Goal: Information Seeking & Learning: Check status

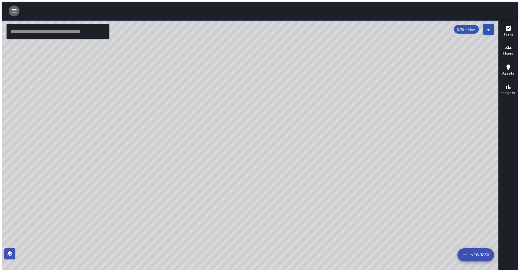
click at [14, 11] on icon "button" at bounding box center [14, 11] width 7 height 7
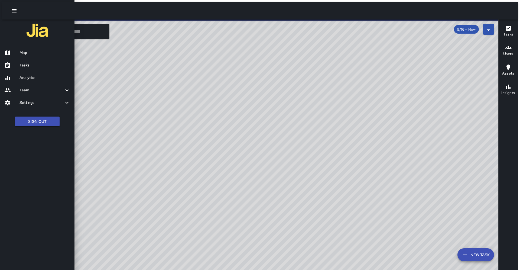
click at [50, 72] on link "Analytics" at bounding box center [37, 78] width 75 height 12
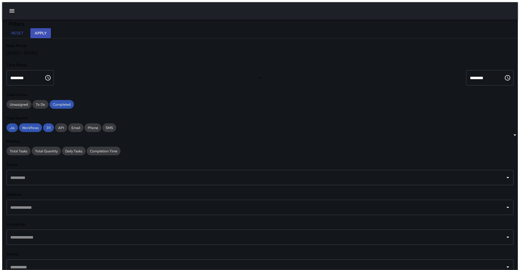
scroll to position [0, 0]
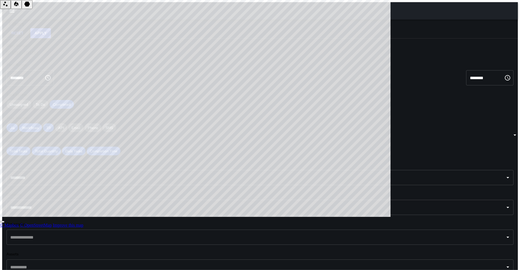
click at [11, 10] on icon "button" at bounding box center [11, 10] width 5 height 3
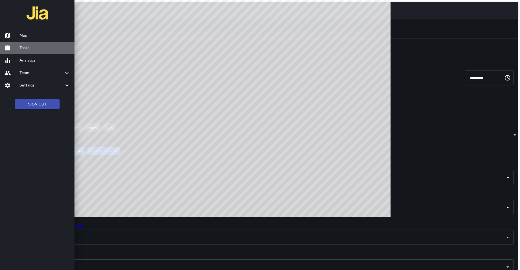
click at [30, 48] on h6 "Tasks" at bounding box center [45, 48] width 51 height 6
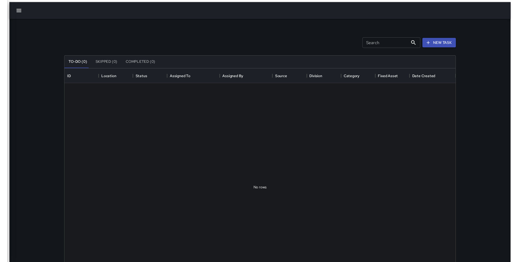
scroll to position [229, 403]
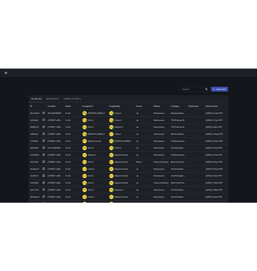
scroll to position [229, 403]
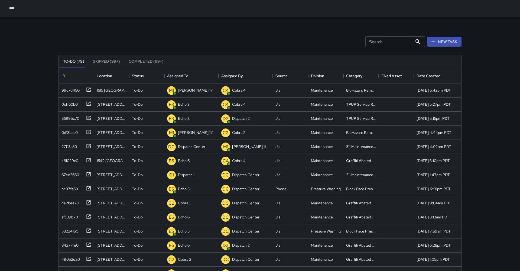
click at [16, 9] on button "button" at bounding box center [12, 8] width 11 height 11
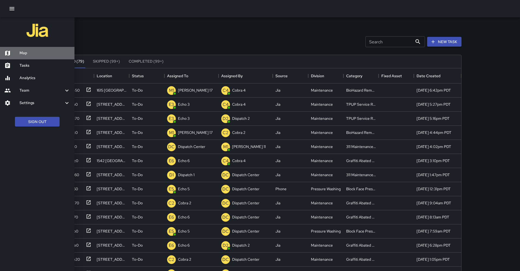
click at [34, 53] on h6 "Map" at bounding box center [45, 53] width 51 height 6
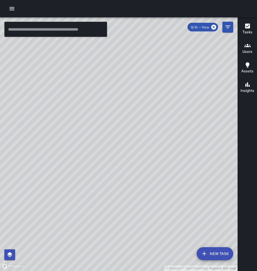
click at [62, 29] on input "text" at bounding box center [55, 29] width 103 height 15
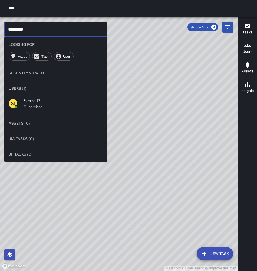
type input "*********"
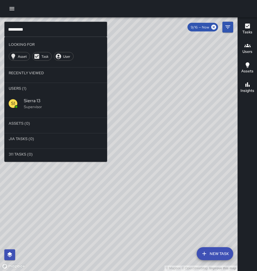
click at [48, 113] on hr at bounding box center [55, 115] width 103 height 5
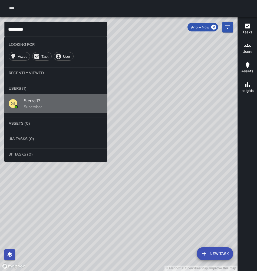
click at [46, 104] on p "Supervisor" at bounding box center [63, 106] width 79 height 5
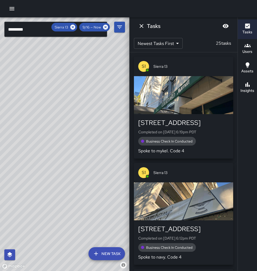
drag, startPoint x: 89, startPoint y: 194, endPoint x: 109, endPoint y: 154, distance: 45.1
click at [109, 154] on div "© Mapbox © OpenStreetMap Improve this map" at bounding box center [65, 144] width 130 height 254
click at [76, 27] on icon at bounding box center [73, 27] width 6 height 6
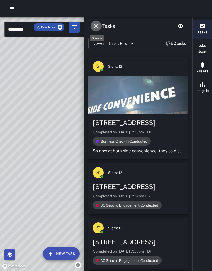
click at [95, 27] on icon "Dismiss" at bounding box center [96, 26] width 7 height 7
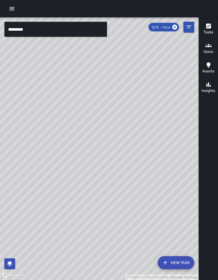
drag, startPoint x: 85, startPoint y: 119, endPoint x: 24, endPoint y: 142, distance: 64.6
click at [24, 142] on div "© Mapbox © OpenStreetMap Improve this map" at bounding box center [99, 148] width 199 height 263
drag, startPoint x: 98, startPoint y: 127, endPoint x: 73, endPoint y: 134, distance: 26.0
click at [73, 134] on div "© Mapbox © OpenStreetMap Improve this map" at bounding box center [99, 148] width 199 height 263
drag, startPoint x: 109, startPoint y: 102, endPoint x: 80, endPoint y: 134, distance: 43.1
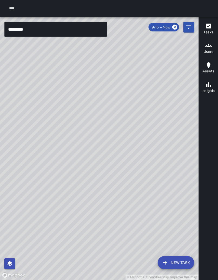
click at [71, 137] on div "© Mapbox © OpenStreetMap Improve this map" at bounding box center [99, 148] width 199 height 263
drag, startPoint x: 38, startPoint y: 94, endPoint x: 72, endPoint y: 105, distance: 35.6
click at [72, 105] on div "© Mapbox © OpenStreetMap Improve this map" at bounding box center [99, 148] width 199 height 263
drag, startPoint x: 72, startPoint y: 106, endPoint x: 93, endPoint y: 106, distance: 20.9
click at [92, 102] on div "© Mapbox © OpenStreetMap Improve this map" at bounding box center [99, 148] width 199 height 263
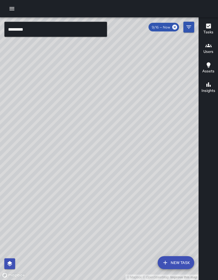
drag, startPoint x: 128, startPoint y: 117, endPoint x: 59, endPoint y: 114, distance: 68.9
click at [59, 114] on div "© Mapbox © OpenStreetMap Improve this map" at bounding box center [99, 148] width 199 height 263
drag, startPoint x: 175, startPoint y: 177, endPoint x: 125, endPoint y: 173, distance: 49.5
click at [126, 174] on div "© Mapbox © OpenStreetMap Improve this map" at bounding box center [99, 148] width 199 height 263
drag, startPoint x: 108, startPoint y: 179, endPoint x: 105, endPoint y: 166, distance: 12.8
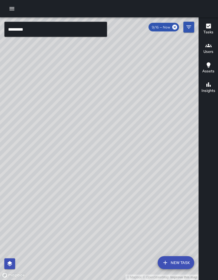
click at [105, 166] on div "© Mapbox © OpenStreetMap Improve this map" at bounding box center [99, 148] width 199 height 263
drag, startPoint x: 95, startPoint y: 169, endPoint x: 100, endPoint y: 155, distance: 14.6
click at [100, 155] on div "© Mapbox © OpenStreetMap Improve this map" at bounding box center [99, 148] width 199 height 263
drag, startPoint x: 94, startPoint y: 186, endPoint x: 105, endPoint y: 149, distance: 38.6
click at [105, 149] on div "© Mapbox © OpenStreetMap Improve this map" at bounding box center [99, 148] width 199 height 263
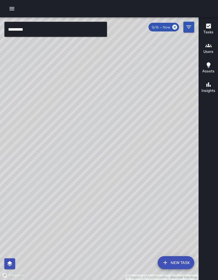
drag, startPoint x: 131, startPoint y: 214, endPoint x: 132, endPoint y: 156, distance: 57.4
click at [132, 156] on div "© Mapbox © OpenStreetMap Improve this map" at bounding box center [99, 148] width 199 height 263
drag, startPoint x: 113, startPoint y: 175, endPoint x: 138, endPoint y: 176, distance: 24.4
click at [154, 175] on div "© Mapbox © OpenStreetMap Improve this map" at bounding box center [99, 148] width 199 height 263
drag, startPoint x: 132, startPoint y: 127, endPoint x: 60, endPoint y: 175, distance: 86.6
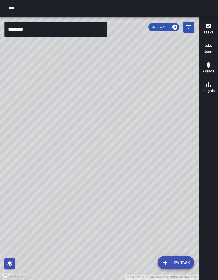
click at [61, 175] on div "© Mapbox © OpenStreetMap Improve this map" at bounding box center [99, 148] width 199 height 263
click at [108, 140] on div "© Mapbox © OpenStreetMap Improve this map" at bounding box center [99, 148] width 199 height 263
drag, startPoint x: 97, startPoint y: 124, endPoint x: 74, endPoint y: 200, distance: 79.5
click at [69, 201] on div "© Mapbox © OpenStreetMap Improve this map" at bounding box center [99, 148] width 199 height 263
drag, startPoint x: 92, startPoint y: 138, endPoint x: 75, endPoint y: 179, distance: 44.3
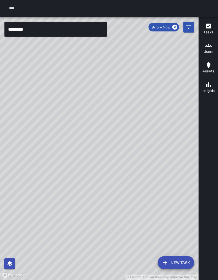
click at [75, 179] on div "© Mapbox © OpenStreetMap Improve this map" at bounding box center [99, 148] width 199 height 263
drag, startPoint x: 83, startPoint y: 178, endPoint x: 94, endPoint y: 147, distance: 32.9
click at [93, 147] on div "© Mapbox © OpenStreetMap Improve this map" at bounding box center [99, 148] width 199 height 263
drag, startPoint x: 77, startPoint y: 138, endPoint x: 73, endPoint y: 177, distance: 38.9
click at [73, 177] on div "© Mapbox © OpenStreetMap Improve this map" at bounding box center [99, 148] width 199 height 263
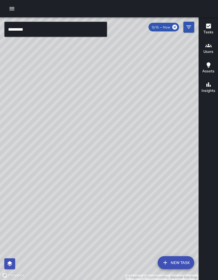
click at [205, 28] on div "Tasks" at bounding box center [209, 29] width 10 height 12
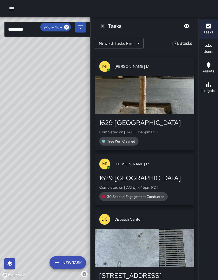
click at [133, 42] on body "© Mapbox © OpenStreetMap Improve this map ********* ​ New Task 9/16 — Now Map L…" at bounding box center [109, 140] width 218 height 280
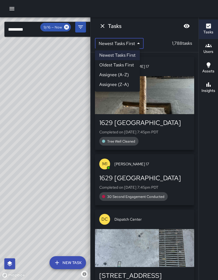
click at [159, 42] on div at bounding box center [109, 140] width 218 height 280
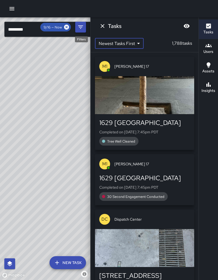
click at [83, 30] on icon "Filters" at bounding box center [80, 27] width 7 height 7
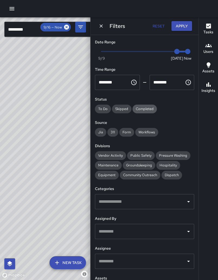
click at [138, 106] on span "Completed" at bounding box center [145, 108] width 24 height 5
click at [100, 130] on span "Jia" at bounding box center [100, 132] width 11 height 5
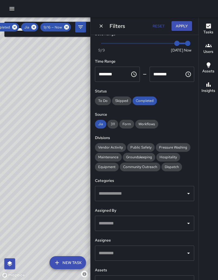
scroll to position [8, 0]
click at [146, 248] on input "text" at bounding box center [141, 253] width 86 height 10
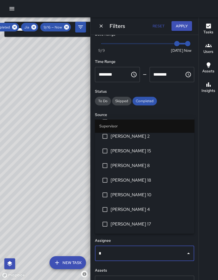
scroll to position [0, 0]
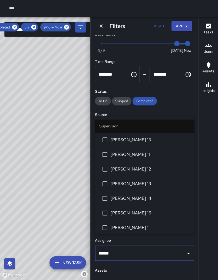
type input "*******"
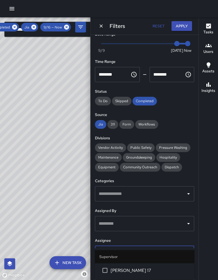
click at [124, 267] on span "[PERSON_NAME] 17" at bounding box center [150, 270] width 79 height 7
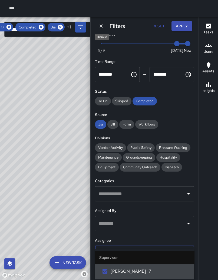
click at [101, 25] on icon "Dismiss" at bounding box center [101, 25] width 3 height 3
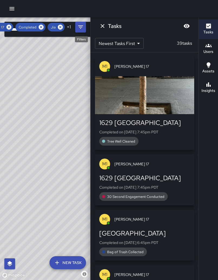
click at [78, 28] on icon "Filters" at bounding box center [80, 27] width 7 height 7
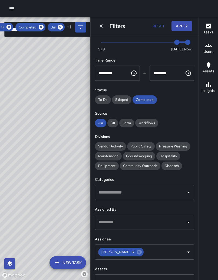
scroll to position [9, 0]
click at [100, 27] on icon "Dismiss" at bounding box center [101, 25] width 5 height 5
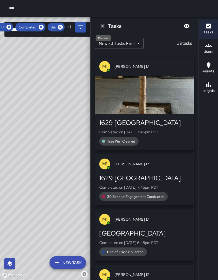
click at [104, 25] on icon "Dismiss" at bounding box center [102, 26] width 7 height 7
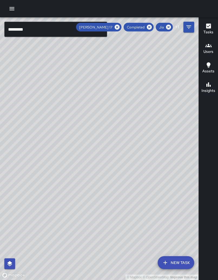
drag, startPoint x: 71, startPoint y: 108, endPoint x: 106, endPoint y: 81, distance: 44.6
click at [106, 81] on div "© Mapbox © OpenStreetMap Improve this map" at bounding box center [99, 148] width 199 height 263
click at [120, 28] on icon at bounding box center [117, 27] width 5 height 5
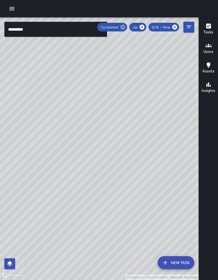
scroll to position [8, 0]
click at [125, 27] on icon at bounding box center [123, 27] width 5 height 5
drag, startPoint x: 144, startPoint y: 27, endPoint x: 136, endPoint y: 27, distance: 8.1
click at [144, 27] on icon at bounding box center [142, 27] width 5 height 5
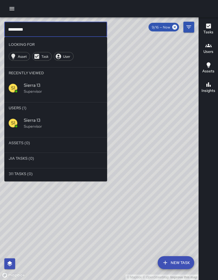
drag, startPoint x: 46, startPoint y: 27, endPoint x: -4, endPoint y: 28, distance: 50.4
click at [0, 28] on html "© Mapbox © OpenStreetMap Improve this map ********* ​ Looking For Asset Task Us…" at bounding box center [109, 140] width 218 height 280
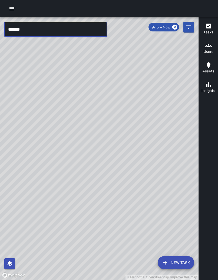
click at [70, 32] on input "*******" at bounding box center [55, 29] width 103 height 15
click at [52, 28] on input "*******" at bounding box center [55, 29] width 103 height 15
click at [51, 28] on input "*******" at bounding box center [55, 29] width 103 height 15
drag, startPoint x: 46, startPoint y: 29, endPoint x: 42, endPoint y: 29, distance: 3.8
click at [46, 29] on input "*******" at bounding box center [55, 29] width 103 height 15
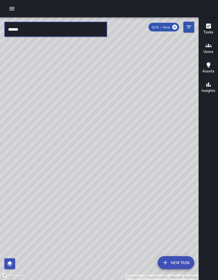
type input "*******"
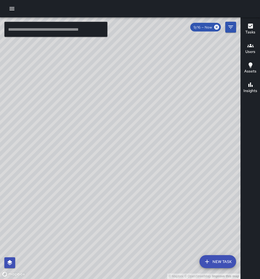
click at [10, 8] on icon "button" at bounding box center [11, 8] width 5 height 3
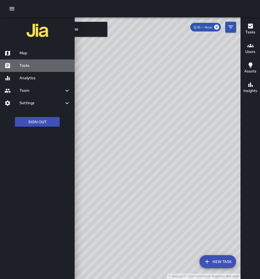
click at [37, 66] on h6 "Tasks" at bounding box center [45, 66] width 51 height 6
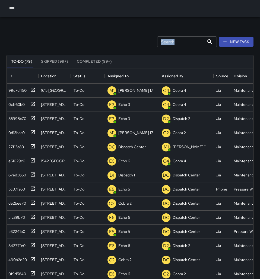
drag, startPoint x: 150, startPoint y: 50, endPoint x: 105, endPoint y: 44, distance: 45.4
click at [105, 44] on div "Search Search New Task To-Do (79) Skipped (99+) Completed (99+) ID Location Sta…" at bounding box center [130, 171] width 247 height 284
click at [105, 44] on div "Search Search New Task" at bounding box center [129, 42] width 249 height 28
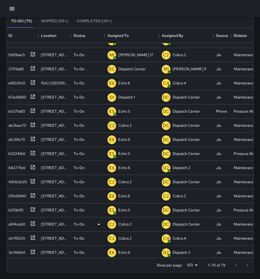
scroll to position [38, 1]
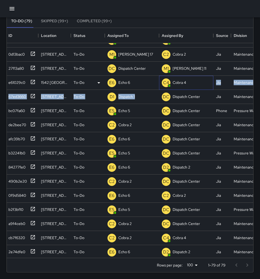
drag, startPoint x: 203, startPoint y: 82, endPoint x: 163, endPoint y: 77, distance: 39.8
click at [172, 87] on div "99c7d450 1615 Broadway To-Do M1 Mike 17 C4 Cobra 4 Jia Maintenance BioHazard Re…" at bounding box center [192, 153] width 373 height 296
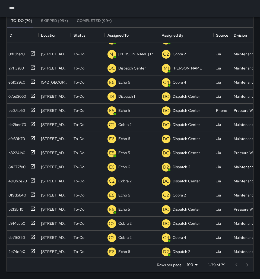
click at [143, 25] on div "To-Do (79) Skipped (99+) Completed (99+)" at bounding box center [130, 20] width 246 height 13
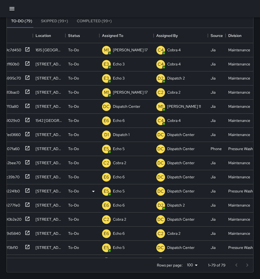
scroll to position [0, 7]
drag, startPoint x: 210, startPoint y: 23, endPoint x: 183, endPoint y: 24, distance: 26.6
click at [183, 24] on div "To-Do (79) Skipped (99+) Completed (99+)" at bounding box center [130, 21] width 246 height 13
drag, startPoint x: 191, startPoint y: 23, endPoint x: 167, endPoint y: 35, distance: 26.2
click at [132, 25] on div "To-Do (79) Skipped (99+) Completed (99+)" at bounding box center [130, 21] width 246 height 13
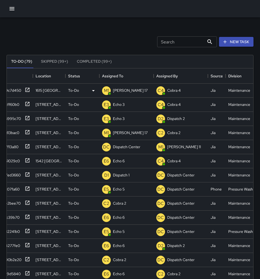
scroll to position [0, 0]
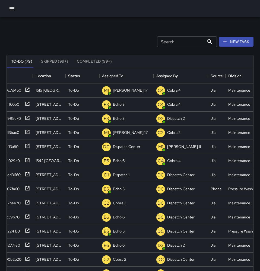
click at [238, 31] on div "Search Search New Task" at bounding box center [129, 42] width 249 height 28
click at [142, 27] on div "Search Search New Task To-Do (79) Skipped (99+) Completed (99+) ID Location Sta…" at bounding box center [130, 168] width 260 height 303
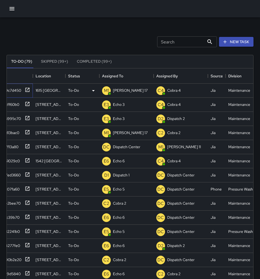
click at [28, 87] on icon at bounding box center [27, 89] width 5 height 5
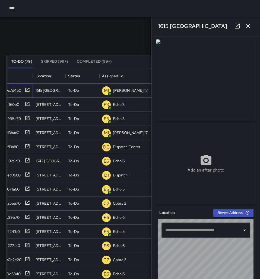
type input "**********"
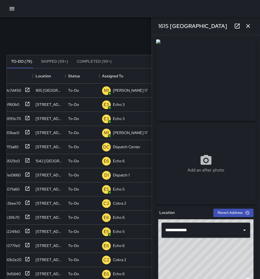
click at [244, 26] on button "button" at bounding box center [247, 26] width 11 height 11
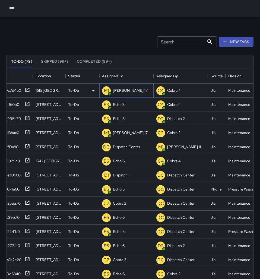
click at [119, 87] on p "[PERSON_NAME] 17" at bounding box center [130, 90] width 35 height 5
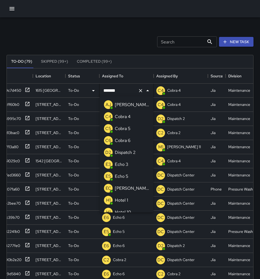
scroll to position [77, 0]
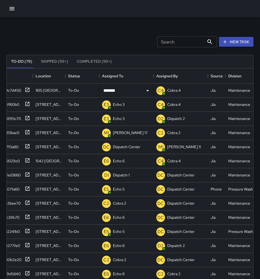
click at [123, 51] on div "To-Do (79) Skipped (99+) Completed (99+) ID Location Status Assigned To Assigne…" at bounding box center [130, 183] width 247 height 273
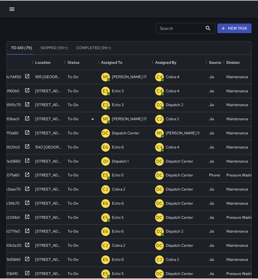
scroll to position [14, 0]
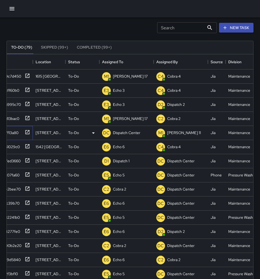
click at [27, 87] on icon at bounding box center [27, 131] width 5 height 5
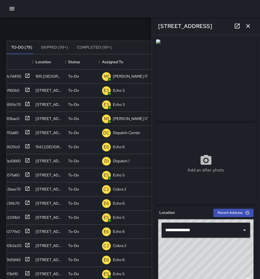
click at [250, 28] on icon "button" at bounding box center [247, 26] width 7 height 7
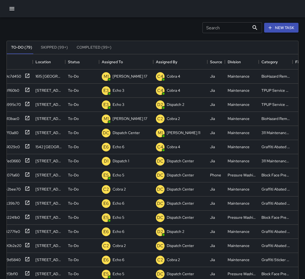
scroll to position [229, 292]
drag, startPoint x: 57, startPoint y: 132, endPoint x: 38, endPoint y: 132, distance: 18.7
click at [38, 87] on div "265 27th Street" at bounding box center [49, 133] width 33 height 14
click at [27, 87] on icon at bounding box center [27, 131] width 5 height 5
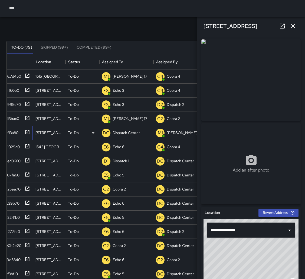
scroll to position [0, 6]
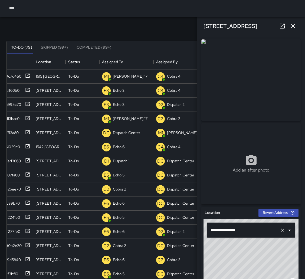
click at [234, 87] on input "**********" at bounding box center [243, 230] width 69 height 10
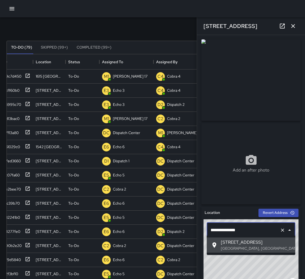
click at [234, 87] on input "**********" at bounding box center [243, 230] width 69 height 10
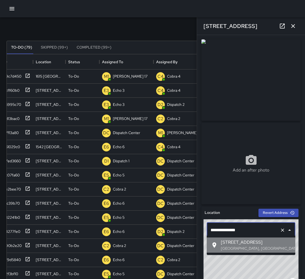
click at [262, 87] on span "265 27th Street" at bounding box center [256, 242] width 70 height 7
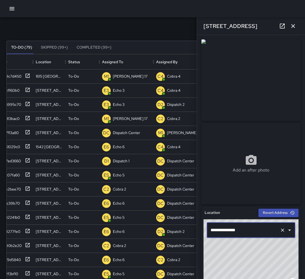
click at [258, 87] on input "**********" at bounding box center [243, 230] width 69 height 10
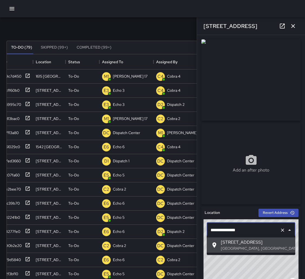
click at [259, 87] on input "**********" at bounding box center [243, 230] width 69 height 10
click at [258, 87] on input "**********" at bounding box center [243, 230] width 69 height 10
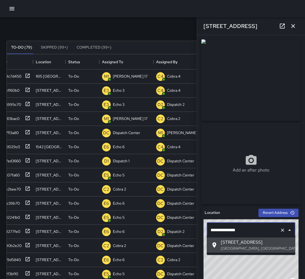
click at [229, 87] on input "**********" at bounding box center [243, 230] width 69 height 10
click at [239, 87] on input "**********" at bounding box center [243, 230] width 69 height 10
click at [232, 87] on input "**********" at bounding box center [243, 230] width 69 height 10
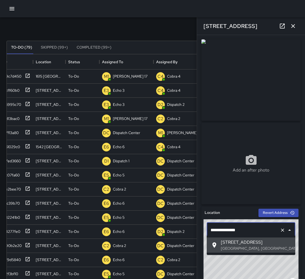
click at [232, 87] on input "**********" at bounding box center [243, 230] width 69 height 10
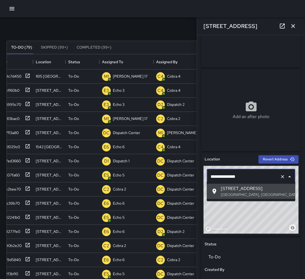
scroll to position [54, 0]
drag, startPoint x: 300, startPoint y: 180, endPoint x: 233, endPoint y: 176, distance: 67.4
click at [233, 87] on input "**********" at bounding box center [243, 176] width 69 height 10
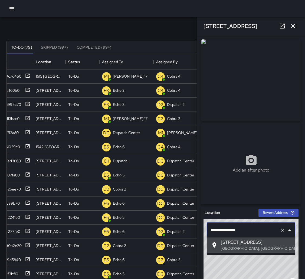
scroll to position [0, 0]
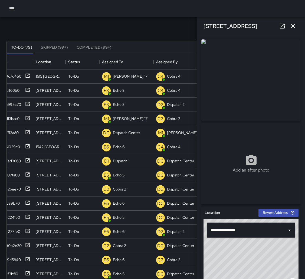
click at [264, 87] on img at bounding box center [251, 79] width 99 height 81
click at [28, 87] on icon at bounding box center [27, 131] width 5 height 5
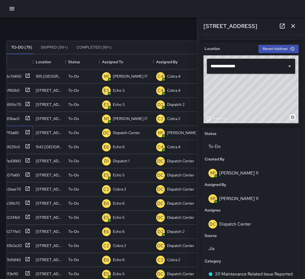
scroll to position [164, 0]
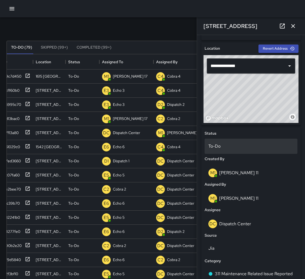
click at [238, 87] on p "To-Do" at bounding box center [251, 146] width 85 height 7
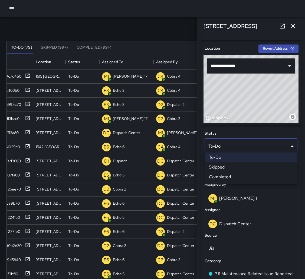
click at [234, 87] on li "Completed" at bounding box center [251, 177] width 93 height 10
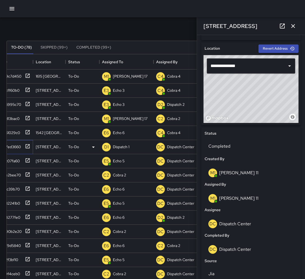
click at [30, 87] on icon at bounding box center [27, 145] width 5 height 5
type input "**********"
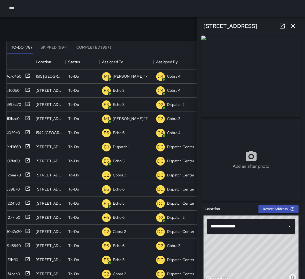
scroll to position [0, 0]
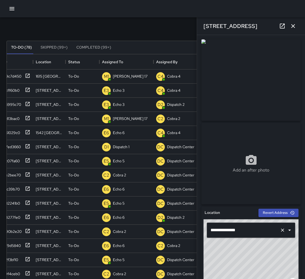
click at [251, 87] on input "**********" at bounding box center [243, 230] width 69 height 10
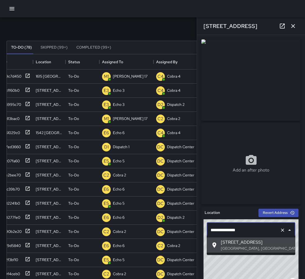
click at [251, 87] on input "**********" at bounding box center [243, 230] width 69 height 10
click at [240, 87] on input "**********" at bounding box center [243, 230] width 69 height 10
click at [241, 87] on input "**********" at bounding box center [243, 230] width 69 height 10
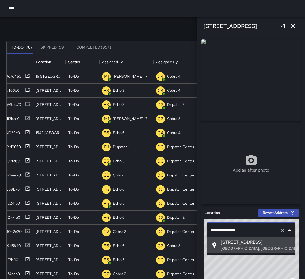
click at [241, 87] on input "**********" at bounding box center [243, 230] width 69 height 10
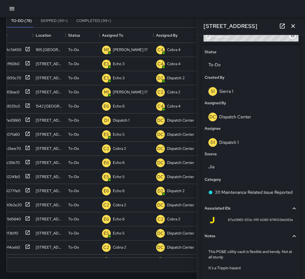
scroll to position [40, 0]
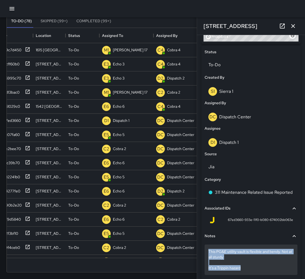
drag, startPoint x: 241, startPoint y: 251, endPoint x: 207, endPoint y: 241, distance: 35.4
click at [207, 87] on div "This PG&E utility vault is flexible and bendy. Not at all sturdy It’s a Trippin…" at bounding box center [251, 259] width 93 height 30
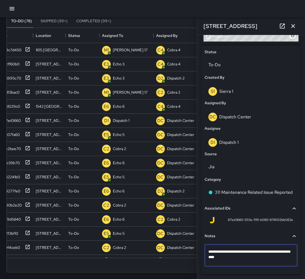
click at [210, 87] on textarea "**********" at bounding box center [251, 254] width 85 height 13
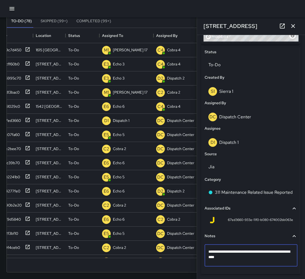
click at [210, 87] on textarea "**********" at bounding box center [251, 254] width 85 height 13
click at [209, 87] on textarea "**********" at bounding box center [251, 254] width 85 height 13
drag, startPoint x: 209, startPoint y: 241, endPoint x: 238, endPoint y: 250, distance: 30.7
click at [238, 87] on textarea "**********" at bounding box center [251, 254] width 85 height 13
drag, startPoint x: 224, startPoint y: 247, endPoint x: 209, endPoint y: 240, distance: 17.2
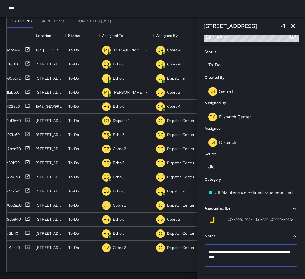
click at [209, 87] on textarea "**********" at bounding box center [251, 254] width 85 height 13
drag, startPoint x: 216, startPoint y: 249, endPoint x: 221, endPoint y: 249, distance: 4.9
click at [216, 87] on textarea "**********" at bounding box center [251, 254] width 85 height 13
drag, startPoint x: 236, startPoint y: 249, endPoint x: 207, endPoint y: 240, distance: 30.5
click at [207, 87] on div "**********" at bounding box center [251, 255] width 93 height 22
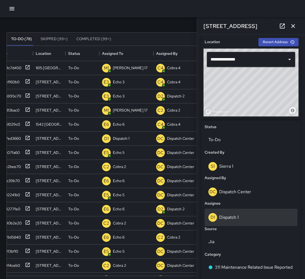
scroll to position [171, 0]
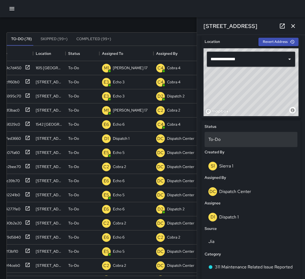
click at [214, 87] on div "To-Do" at bounding box center [251, 139] width 93 height 15
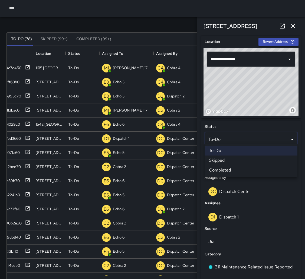
click at [216, 87] on li "Completed" at bounding box center [251, 170] width 93 height 10
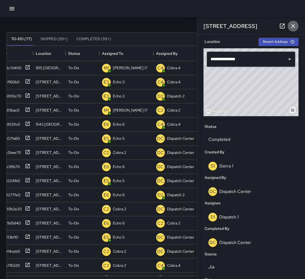
click at [295, 25] on icon "button" at bounding box center [293, 26] width 7 height 7
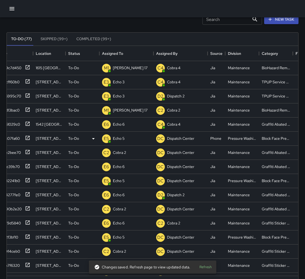
scroll to position [0, 6]
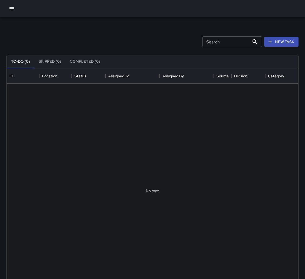
scroll to position [0, 0]
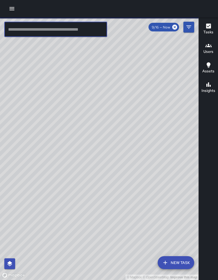
click at [65, 26] on input "text" at bounding box center [55, 29] width 103 height 15
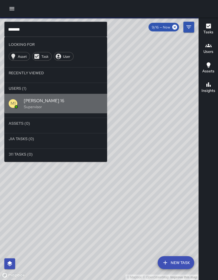
click at [61, 94] on div "M1 Mike 16 Supervisor" at bounding box center [55, 104] width 103 height 20
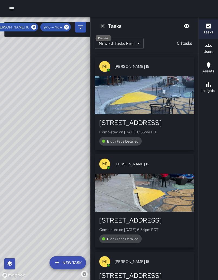
click at [104, 26] on icon "Dismiss" at bounding box center [102, 26] width 7 height 7
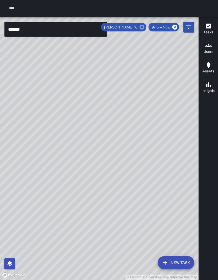
click at [145, 29] on icon at bounding box center [142, 27] width 6 height 6
click at [42, 30] on input "*******" at bounding box center [55, 29] width 103 height 15
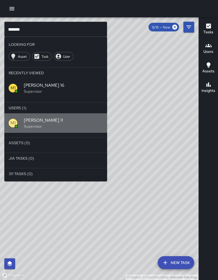
click at [37, 117] on span "[PERSON_NAME] 11" at bounding box center [63, 120] width 79 height 7
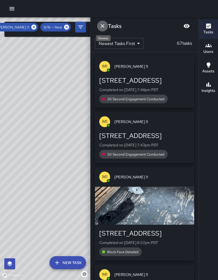
click at [102, 27] on icon "Dismiss" at bounding box center [102, 26] width 7 height 7
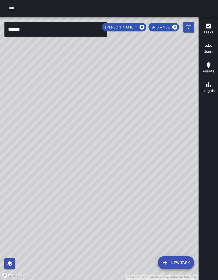
drag, startPoint x: 146, startPoint y: 80, endPoint x: 87, endPoint y: 130, distance: 77.6
click at [87, 130] on div "© Mapbox © OpenStreetMap Improve this map" at bounding box center [99, 148] width 199 height 263
drag, startPoint x: 37, startPoint y: 197, endPoint x: 70, endPoint y: 175, distance: 40.3
click at [70, 175] on div "© Mapbox © OpenStreetMap Improve this map" at bounding box center [99, 148] width 199 height 263
drag, startPoint x: 104, startPoint y: 153, endPoint x: 74, endPoint y: 180, distance: 40.5
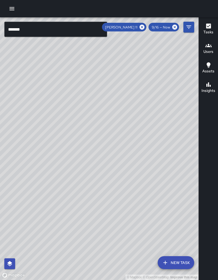
click at [74, 180] on div "© Mapbox © OpenStreetMap Improve this map" at bounding box center [99, 148] width 199 height 263
drag, startPoint x: 85, startPoint y: 172, endPoint x: 94, endPoint y: 157, distance: 18.1
click at [95, 157] on div "© Mapbox © OpenStreetMap Improve this map" at bounding box center [99, 148] width 199 height 263
click at [23, 30] on input "*******" at bounding box center [55, 29] width 103 height 15
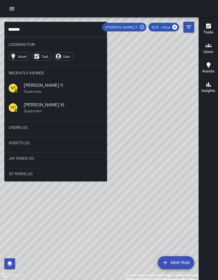
click at [145, 27] on icon at bounding box center [142, 27] width 5 height 5
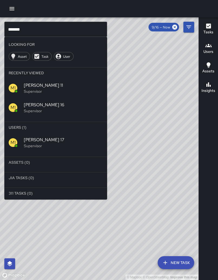
drag, startPoint x: 63, startPoint y: 131, endPoint x: 60, endPoint y: 130, distance: 2.9
click at [63, 143] on p "Supervisor" at bounding box center [63, 145] width 79 height 5
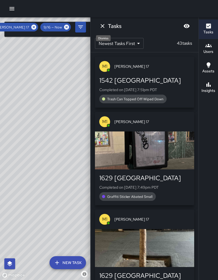
click at [107, 28] on button "Dismiss" at bounding box center [102, 26] width 11 height 11
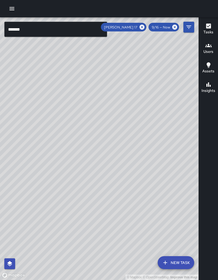
drag, startPoint x: 60, startPoint y: 150, endPoint x: 62, endPoint y: 123, distance: 26.4
click at [64, 124] on div "© Mapbox © OpenStreetMap Improve this map" at bounding box center [99, 148] width 199 height 263
click at [185, 26] on button "Filters" at bounding box center [189, 27] width 11 height 11
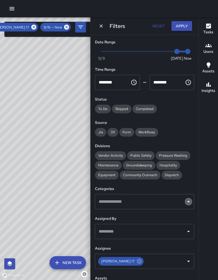
click at [188, 198] on icon "Open" at bounding box center [189, 201] width 7 height 7
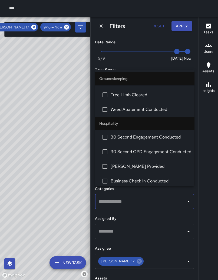
scroll to position [389, 0]
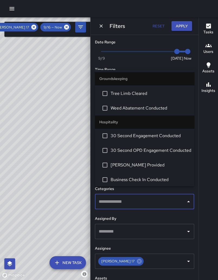
click at [152, 132] on span "30 Second Engagement Conducted" at bounding box center [150, 135] width 79 height 7
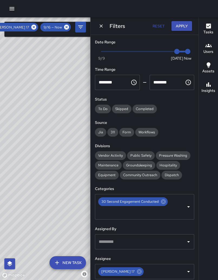
drag, startPoint x: 56, startPoint y: 124, endPoint x: 74, endPoint y: 139, distance: 22.9
click at [73, 139] on div "© Mapbox © OpenStreetMap Improve this map" at bounding box center [45, 148] width 90 height 263
click at [185, 27] on button "Apply" at bounding box center [182, 26] width 21 height 10
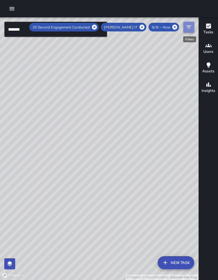
click at [190, 30] on icon "Filters" at bounding box center [189, 27] width 7 height 7
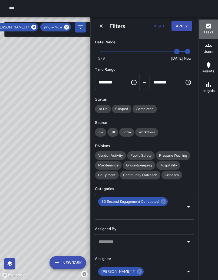
click at [207, 28] on icon "button" at bounding box center [208, 26] width 5 height 5
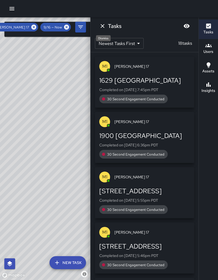
click at [103, 28] on icon "Dismiss" at bounding box center [102, 26] width 7 height 7
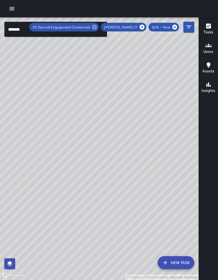
click at [97, 28] on icon at bounding box center [94, 27] width 5 height 5
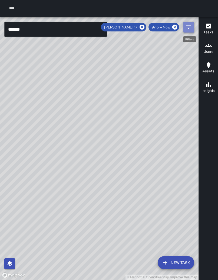
click at [190, 30] on icon "Filters" at bounding box center [189, 27] width 7 height 7
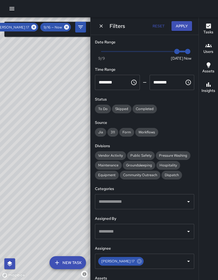
click at [157, 196] on input "text" at bounding box center [141, 201] width 86 height 10
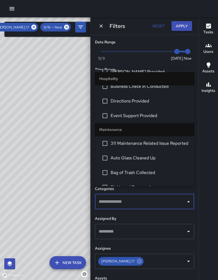
scroll to position [498, 0]
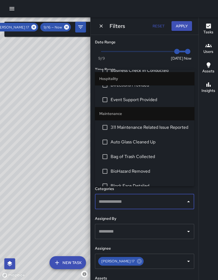
click at [138, 153] on span "Bag of Trash Collected" at bounding box center [150, 156] width 79 height 7
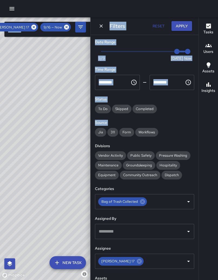
drag, startPoint x: 62, startPoint y: 131, endPoint x: 92, endPoint y: 129, distance: 30.5
click at [92, 129] on div "© Mapbox © OpenStreetMap Improve this map ******* ​ New Task Bag of Trash Colle…" at bounding box center [109, 148] width 218 height 263
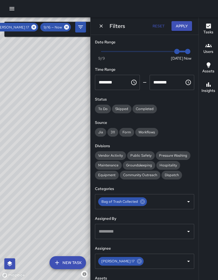
click at [156, 137] on div "Date Range Now Today 9/9 9/16 7:53 pm Time Range ******** ​ ******** ​ Status T…" at bounding box center [145, 157] width 108 height 245
click at [152, 196] on input "text" at bounding box center [162, 201] width 29 height 10
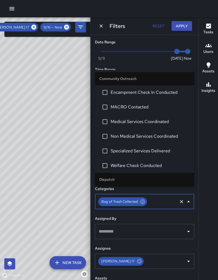
drag, startPoint x: 136, startPoint y: 193, endPoint x: 133, endPoint y: 187, distance: 7.4
click at [140, 199] on icon at bounding box center [143, 202] width 6 height 6
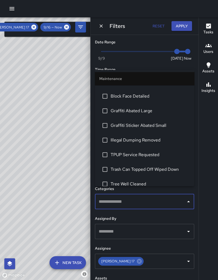
scroll to position [588, 0]
click at [145, 151] on span "TPUP Service Requested" at bounding box center [150, 154] width 79 height 7
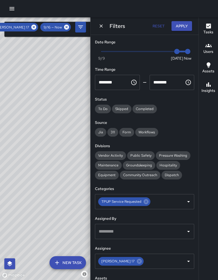
drag, startPoint x: 77, startPoint y: 142, endPoint x: 48, endPoint y: 168, distance: 39.4
click at [59, 176] on div "© Mapbox © OpenStreetMap Improve this map" at bounding box center [45, 148] width 90 height 263
click at [144, 199] on icon at bounding box center [146, 201] width 5 height 5
click at [189, 198] on icon "Open" at bounding box center [189, 201] width 7 height 7
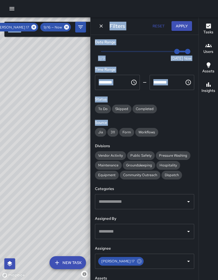
drag, startPoint x: 33, startPoint y: 133, endPoint x: 106, endPoint y: 135, distance: 73.7
click at [108, 134] on div "© Mapbox © OpenStreetMap Improve this map ******* ​ New Task Mike 17 9/16 — Now…" at bounding box center [109, 148] width 218 height 263
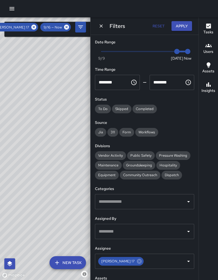
drag, startPoint x: 85, startPoint y: 140, endPoint x: 56, endPoint y: 147, distance: 30.4
click at [56, 147] on div "© Mapbox © OpenStreetMap Improve this map" at bounding box center [45, 148] width 90 height 263
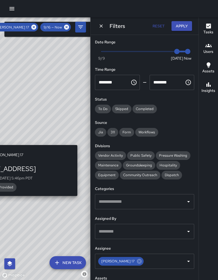
click at [80, 142] on div "© Mapbox © OpenStreetMap Improve this map M1 Mike 17 2331 Valley Street Complet…" at bounding box center [45, 148] width 90 height 263
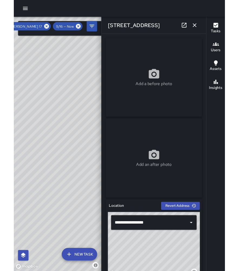
scroll to position [0, 0]
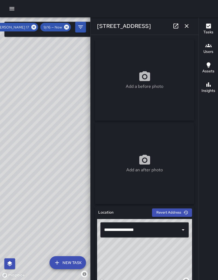
click at [185, 28] on icon "button" at bounding box center [187, 26] width 4 height 4
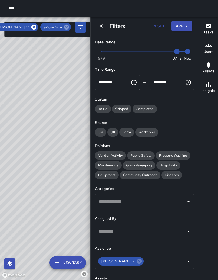
click at [66, 29] on icon at bounding box center [66, 27] width 5 height 5
click at [37, 27] on icon at bounding box center [34, 27] width 6 height 6
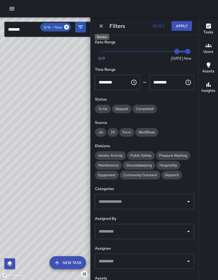
click at [102, 25] on icon "Dismiss" at bounding box center [101, 25] width 5 height 5
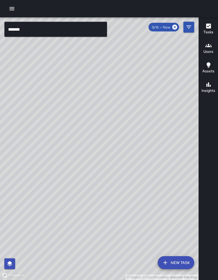
drag, startPoint x: 165, startPoint y: 135, endPoint x: 80, endPoint y: 121, distance: 86.3
click at [80, 121] on div "© Mapbox © OpenStreetMap Improve this map" at bounding box center [99, 148] width 199 height 263
drag, startPoint x: 55, startPoint y: 112, endPoint x: 64, endPoint y: 121, distance: 12.5
click at [64, 121] on div "© Mapbox © OpenStreetMap Improve this map" at bounding box center [99, 148] width 199 height 263
click at [47, 33] on input "*******" at bounding box center [55, 29] width 103 height 15
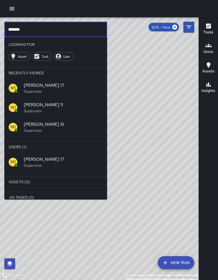
click at [46, 82] on span "[PERSON_NAME] 17" at bounding box center [63, 85] width 79 height 7
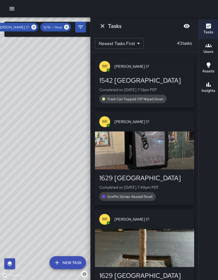
drag, startPoint x: 33, startPoint y: 127, endPoint x: 77, endPoint y: 102, distance: 50.7
click at [77, 102] on div "© Mapbox © OpenStreetMap Improve this map" at bounding box center [45, 148] width 90 height 263
drag, startPoint x: 6, startPoint y: 188, endPoint x: 20, endPoint y: 176, distance: 18.8
click at [20, 176] on div "© Mapbox © OpenStreetMap Improve this map" at bounding box center [45, 148] width 90 height 263
drag, startPoint x: 78, startPoint y: 132, endPoint x: 72, endPoint y: 125, distance: 8.9
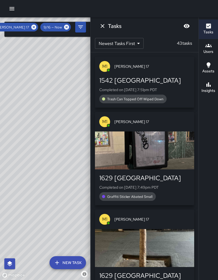
click at [75, 122] on div "© Mapbox © OpenStreetMap Improve this map" at bounding box center [45, 148] width 90 height 263
drag, startPoint x: 22, startPoint y: 243, endPoint x: 104, endPoint y: 231, distance: 82.7
click at [104, 231] on div "© Mapbox © OpenStreetMap Improve this map ******* ​ New Task Mike 17 9/16 — Now…" at bounding box center [109, 148] width 218 height 263
drag, startPoint x: 74, startPoint y: 197, endPoint x: 72, endPoint y: 199, distance: 3.2
click at [74, 196] on div "© Mapbox © OpenStreetMap Improve this map" at bounding box center [45, 148] width 90 height 263
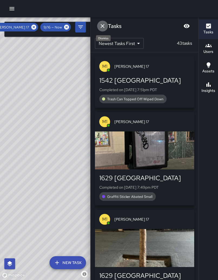
click at [101, 26] on icon "Dismiss" at bounding box center [102, 26] width 7 height 7
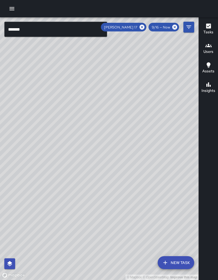
drag, startPoint x: 166, startPoint y: 194, endPoint x: 110, endPoint y: 141, distance: 76.8
click at [110, 141] on div "© Mapbox © OpenStreetMap Improve this map" at bounding box center [99, 148] width 199 height 263
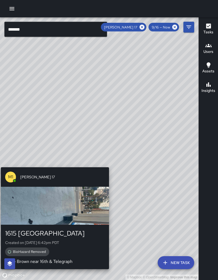
drag, startPoint x: 101, startPoint y: 158, endPoint x: 111, endPoint y: 164, distance: 11.1
click at [110, 165] on div "© Mapbox © OpenStreetMap Improve this map M1 Mike 17 1615 Broadway Created on 9…" at bounding box center [99, 148] width 199 height 263
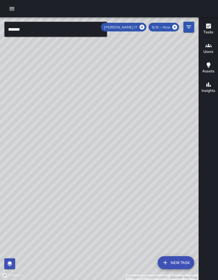
drag, startPoint x: 136, startPoint y: 122, endPoint x: 61, endPoint y: 225, distance: 127.9
click at [61, 228] on div "© Mapbox © OpenStreetMap Improve this map" at bounding box center [99, 148] width 199 height 263
click at [145, 27] on icon at bounding box center [142, 27] width 5 height 5
drag, startPoint x: 102, startPoint y: 92, endPoint x: 14, endPoint y: 243, distance: 175.0
click at [14, 243] on div "© Mapbox © OpenStreetMap Improve this map" at bounding box center [99, 148] width 199 height 263
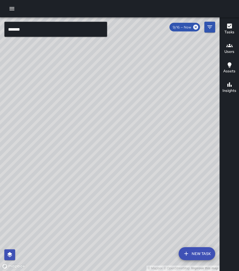
drag, startPoint x: 99, startPoint y: 98, endPoint x: 94, endPoint y: 143, distance: 45.6
click at [93, 145] on div "© Mapbox © OpenStreetMap Improve this map" at bounding box center [110, 144] width 220 height 254
drag, startPoint x: 80, startPoint y: 203, endPoint x: 80, endPoint y: 163, distance: 39.8
drag, startPoint x: 80, startPoint y: 163, endPoint x: 74, endPoint y: 191, distance: 28.5
click at [74, 191] on div "© Mapbox © OpenStreetMap Improve this map" at bounding box center [110, 144] width 220 height 254
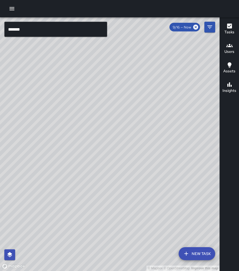
drag, startPoint x: 82, startPoint y: 166, endPoint x: 79, endPoint y: 185, distance: 19.4
click at [79, 185] on div "© Mapbox © OpenStreetMap Improve this map" at bounding box center [110, 144] width 220 height 254
drag, startPoint x: 82, startPoint y: 190, endPoint x: 78, endPoint y: 183, distance: 9.1
click at [78, 182] on div "© Mapbox © OpenStreetMap Improve this map" at bounding box center [110, 144] width 220 height 254
drag, startPoint x: 98, startPoint y: 192, endPoint x: 76, endPoint y: 193, distance: 21.7
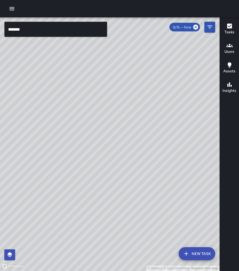
click at [76, 193] on div "© Mapbox © OpenStreetMap Improve this map" at bounding box center [110, 144] width 220 height 254
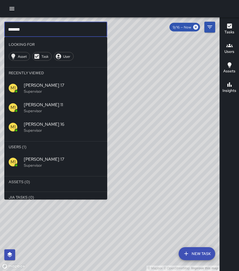
click at [72, 30] on input "*******" at bounding box center [55, 29] width 103 height 15
type input "*"
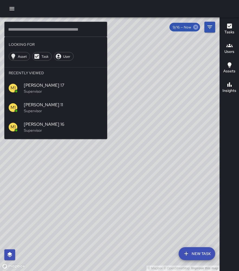
click at [195, 28] on icon at bounding box center [195, 27] width 5 height 5
click at [84, 185] on div "© Mapbox © OpenStreetMap Improve this map" at bounding box center [110, 144] width 220 height 254
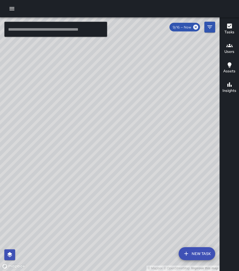
drag, startPoint x: 151, startPoint y: 182, endPoint x: 150, endPoint y: 160, distance: 21.4
click at [150, 157] on div "© Mapbox © OpenStreetMap Improve this map" at bounding box center [110, 144] width 220 height 254
drag, startPoint x: 122, startPoint y: 208, endPoint x: 133, endPoint y: 153, distance: 55.5
click at [133, 153] on div "© Mapbox © OpenStreetMap Improve this map" at bounding box center [110, 144] width 220 height 254
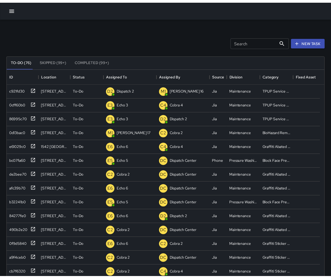
scroll to position [229, 318]
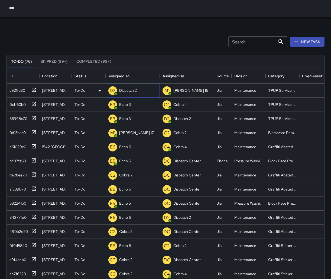
click at [130, 89] on p "Dispatch 2" at bounding box center [128, 90] width 18 height 5
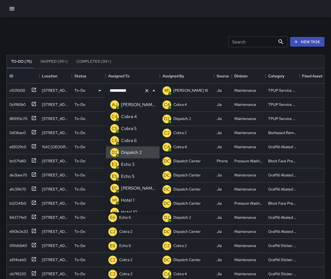
click at [144, 90] on icon "Clear" at bounding box center [146, 90] width 5 height 5
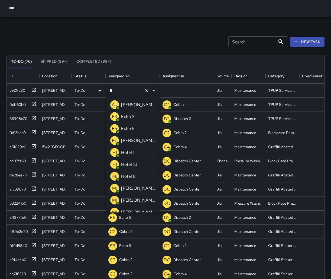
type input "**"
click at [127, 106] on p "Echo 3" at bounding box center [128, 104] width 14 height 7
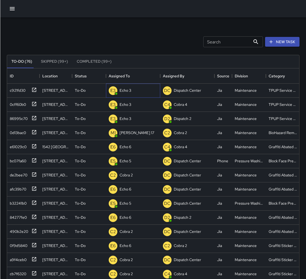
scroll to position [229, 292]
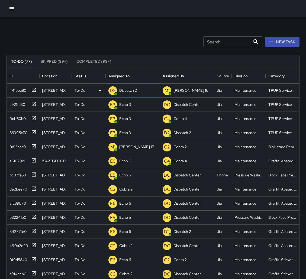
click at [119, 88] on div "Dispatch 2" at bounding box center [128, 90] width 20 height 8
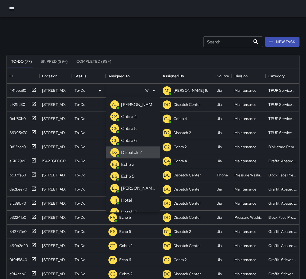
type input "**********"
click at [146, 90] on icon "Clear" at bounding box center [146, 90] width 3 height 3
click at [131, 164] on p "Echo 3" at bounding box center [128, 164] width 14 height 7
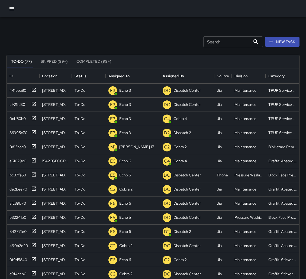
click at [112, 47] on div "To-Do (77) Skipped (99+) Completed (99+) ID Location Status Assigned To Assigne…" at bounding box center [153, 183] width 293 height 273
click at [35, 146] on icon at bounding box center [33, 145] width 5 height 5
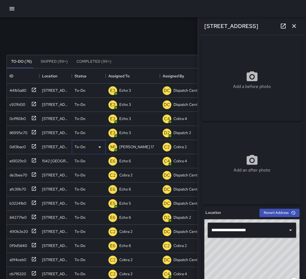
click at [99, 146] on icon at bounding box center [99, 147] width 7 height 7
click at [94, 177] on li "Completed" at bounding box center [88, 179] width 33 height 10
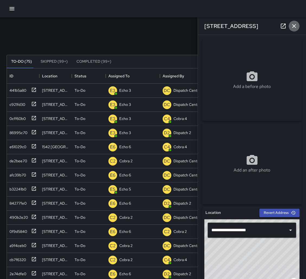
click at [294, 24] on icon "button" at bounding box center [294, 26] width 7 height 7
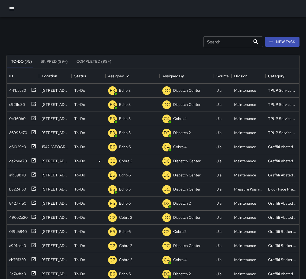
scroll to position [0, 0]
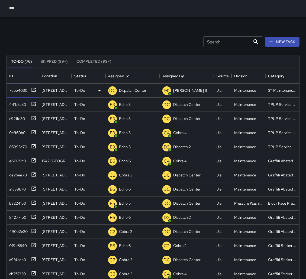
click at [33, 92] on div at bounding box center [33, 89] width 8 height 9
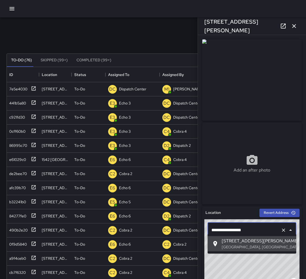
click at [245, 230] on input "**********" at bounding box center [244, 230] width 69 height 10
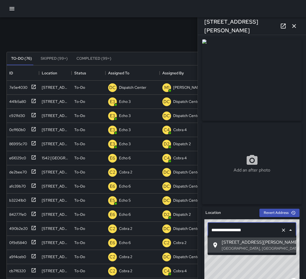
click at [245, 230] on input "**********" at bounding box center [244, 230] width 69 height 10
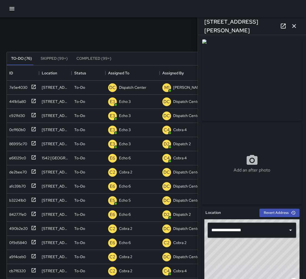
click at [244, 91] on img at bounding box center [251, 79] width 99 height 81
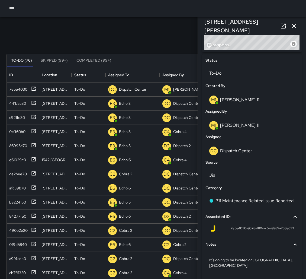
scroll to position [237, 0]
click at [298, 25] on button "button" at bounding box center [294, 26] width 11 height 11
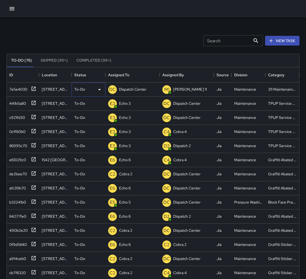
click at [84, 90] on div "To-Do" at bounding box center [88, 89] width 28 height 7
click at [89, 119] on li "Completed" at bounding box center [88, 122] width 33 height 10
click at [35, 88] on icon at bounding box center [33, 88] width 5 height 5
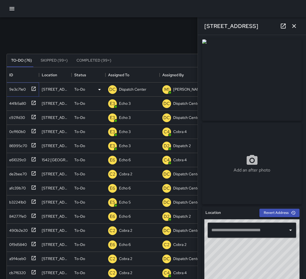
type input "**********"
click at [296, 26] on icon "button" at bounding box center [294, 26] width 7 height 7
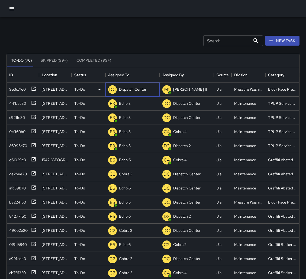
click at [144, 89] on div "DC Dispatch Center" at bounding box center [132, 89] width 54 height 14
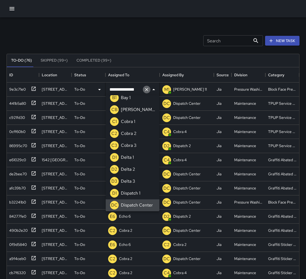
click at [144, 89] on icon "Clear" at bounding box center [146, 89] width 5 height 5
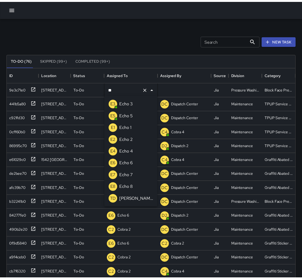
scroll to position [0, 0]
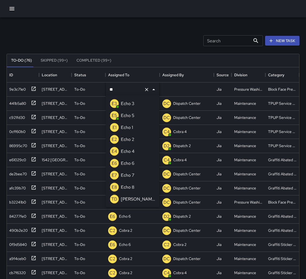
type input "***"
click at [119, 117] on div "E5" at bounding box center [114, 115] width 11 height 11
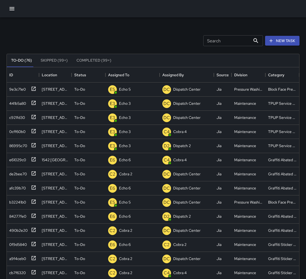
click at [174, 47] on div "To-Do (76) Skipped (99+) Completed (99+) ID Location Status Assigned To Assigne…" at bounding box center [153, 182] width 293 height 273
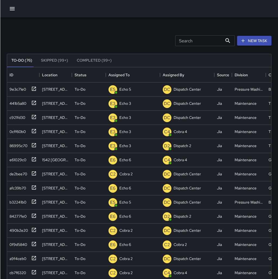
scroll to position [229, 264]
